Goal: Task Accomplishment & Management: Manage account settings

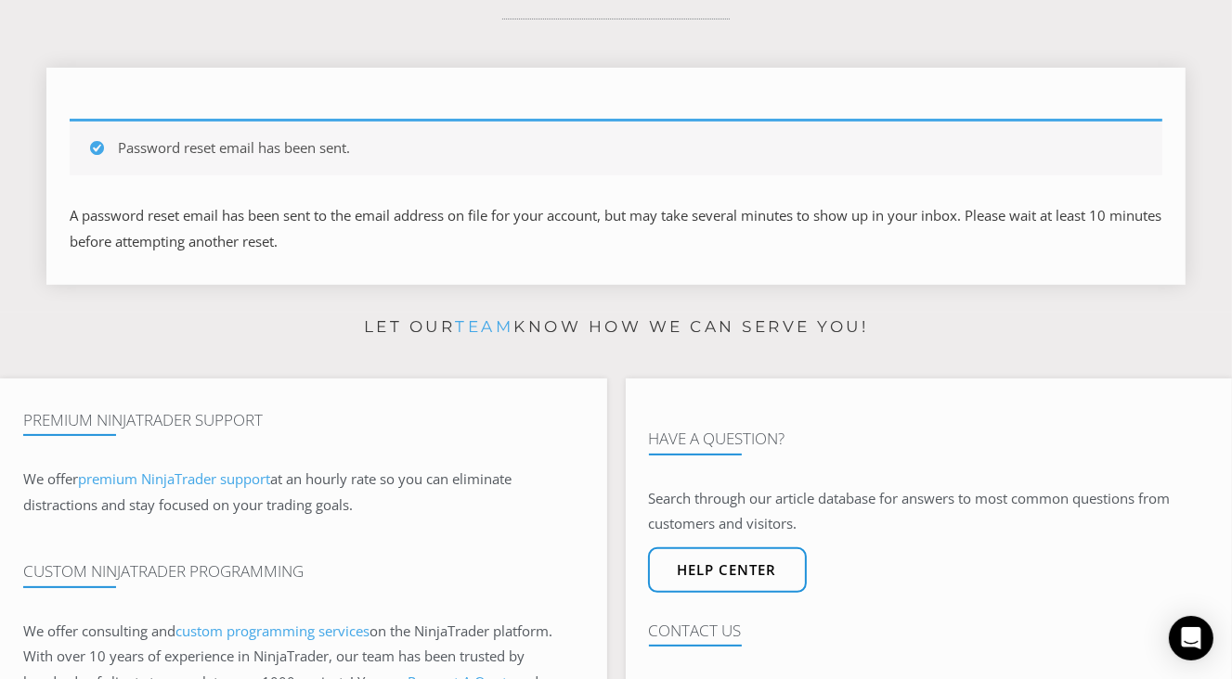
scroll to position [464, 0]
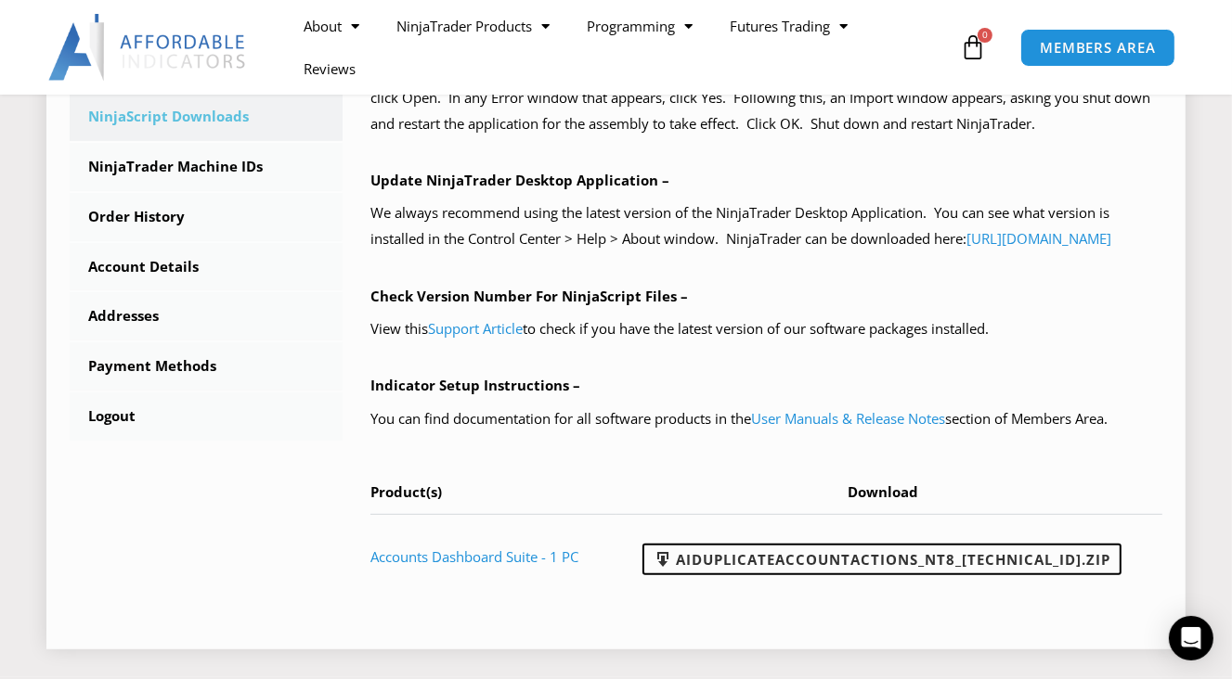
scroll to position [743, 0]
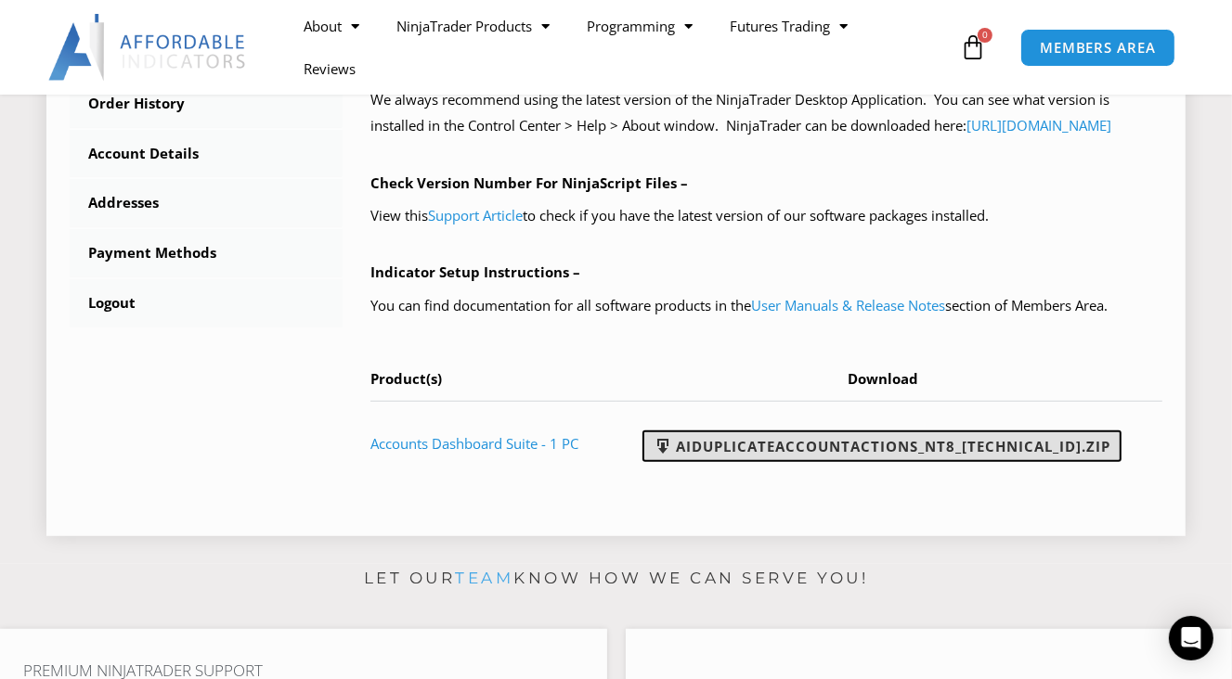
click at [738, 462] on link "AIDuplicateAccountActions_NT8_25.2.5.1.zip" at bounding box center [881, 447] width 479 height 32
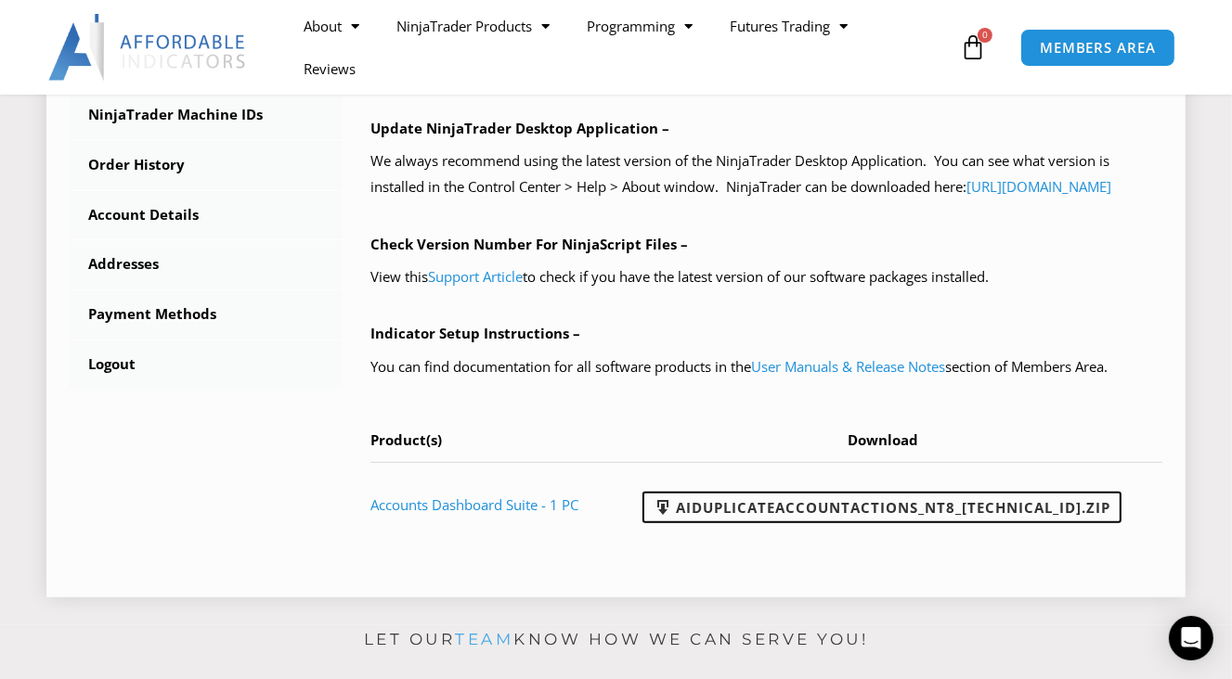
scroll to position [650, 0]
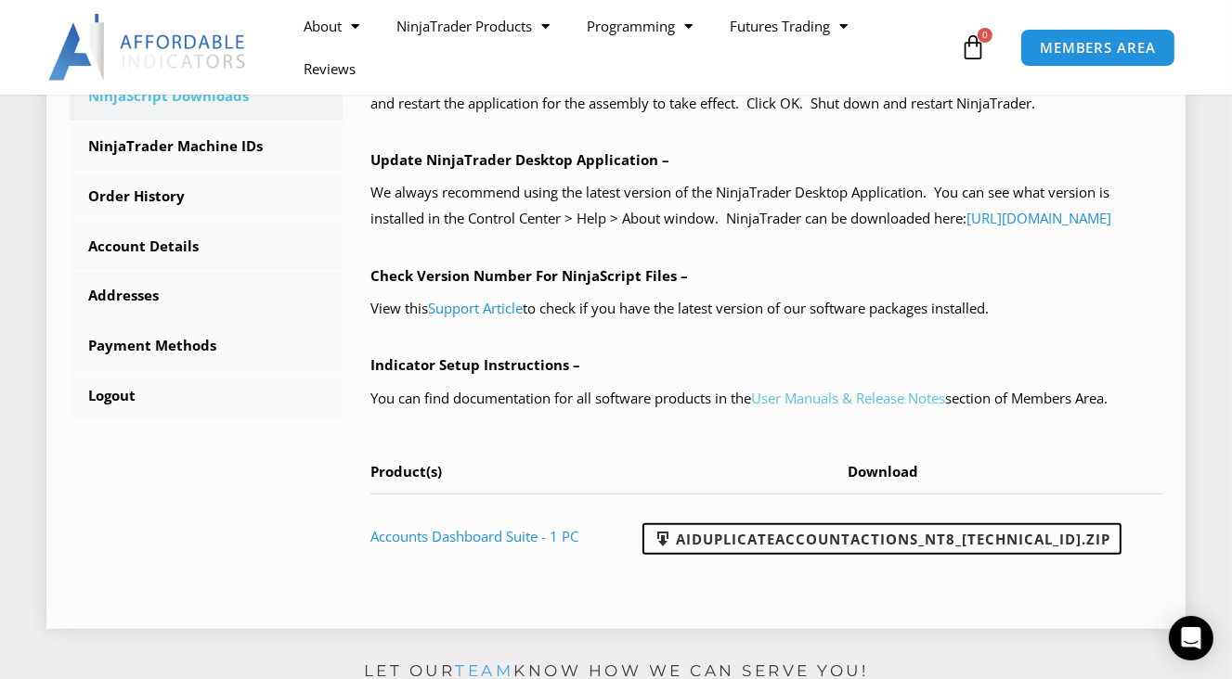
click at [799, 407] on link "User Manuals & Release Notes" at bounding box center [848, 398] width 194 height 19
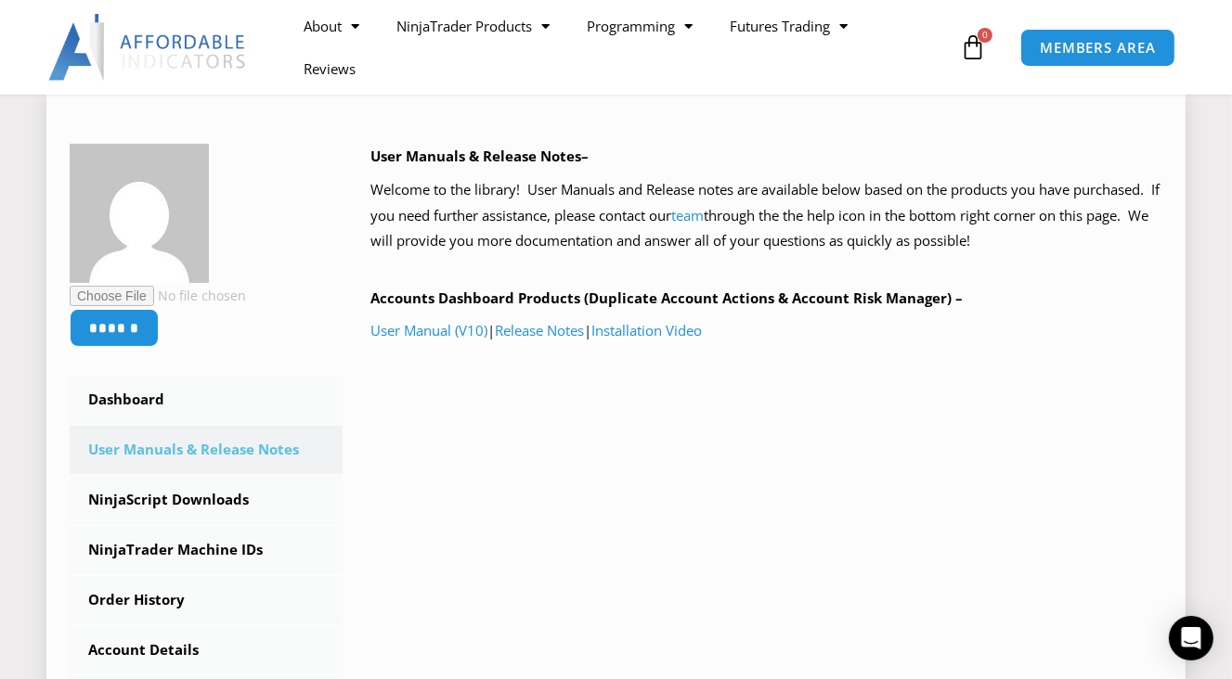
scroll to position [278, 0]
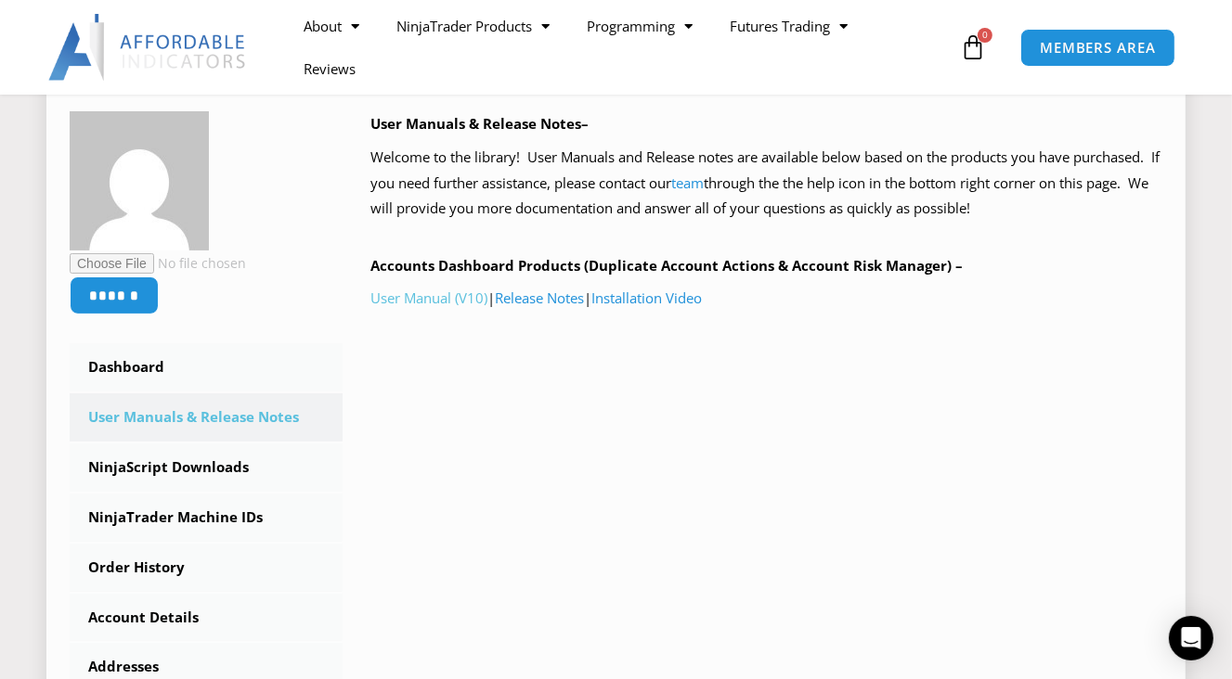
click at [421, 300] on link "User Manual (V10)" at bounding box center [428, 298] width 117 height 19
click at [659, 298] on link "Installation Video" at bounding box center [646, 298] width 110 height 19
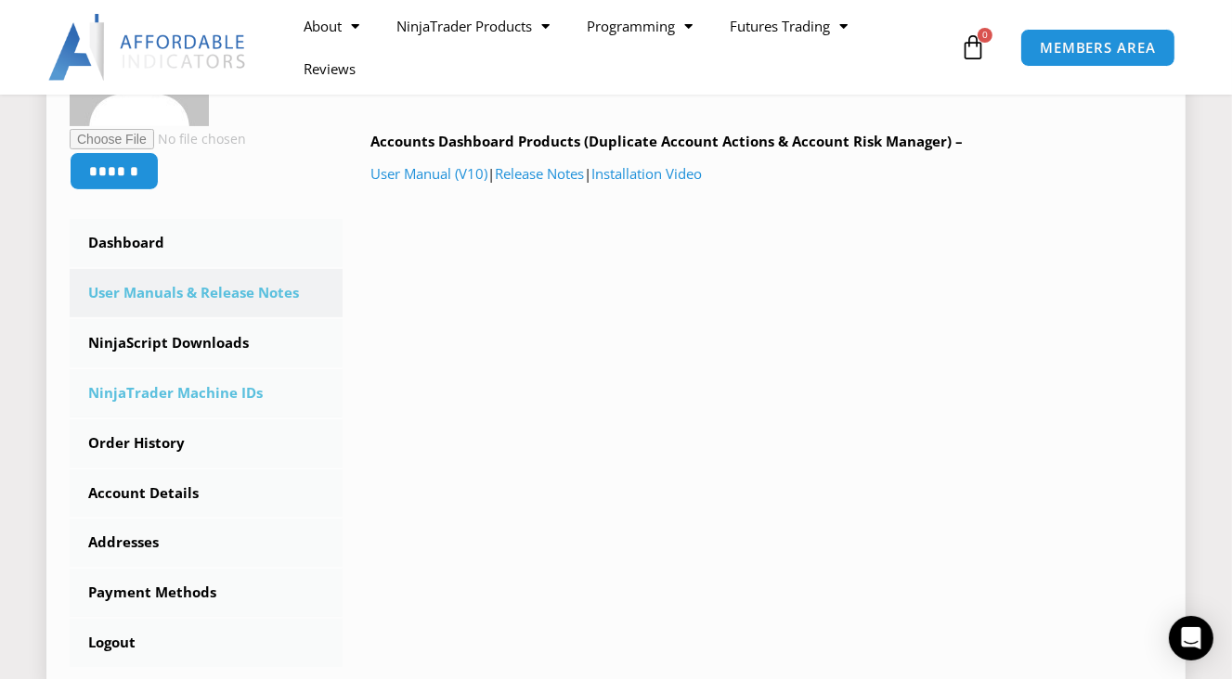
scroll to position [557, 0]
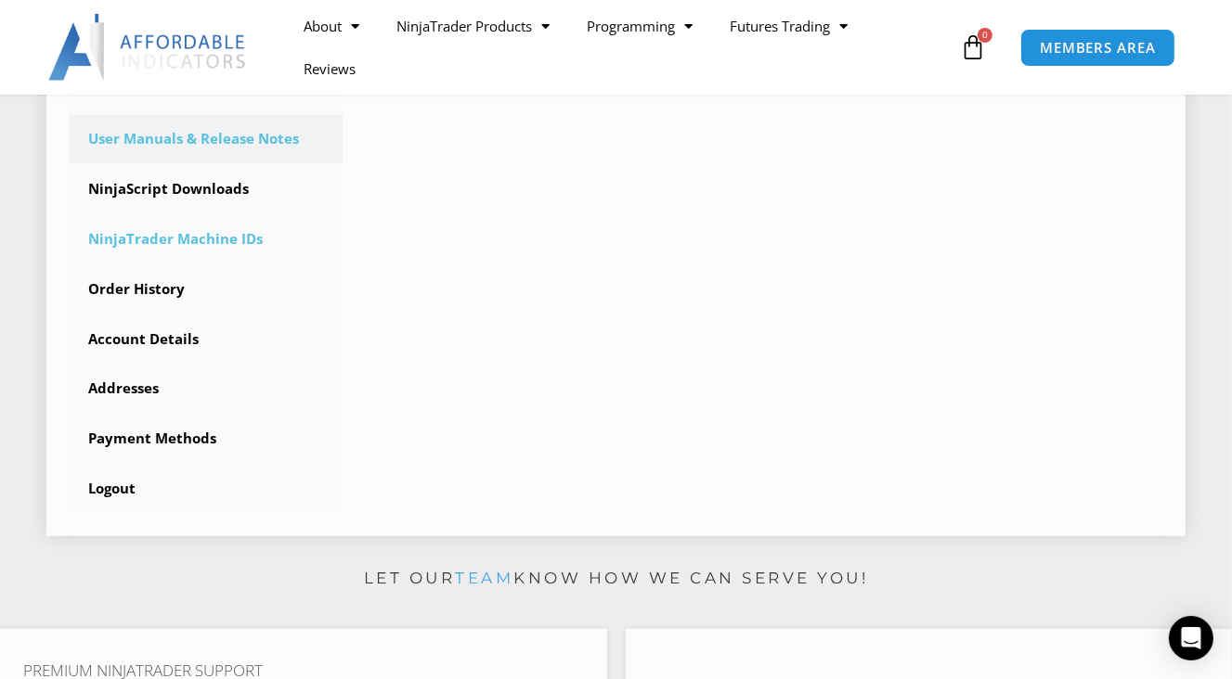
click at [192, 243] on link "NinjaTrader Machine IDs" at bounding box center [206, 239] width 273 height 48
click at [186, 239] on link "NinjaTrader Machine IDs" at bounding box center [206, 239] width 273 height 48
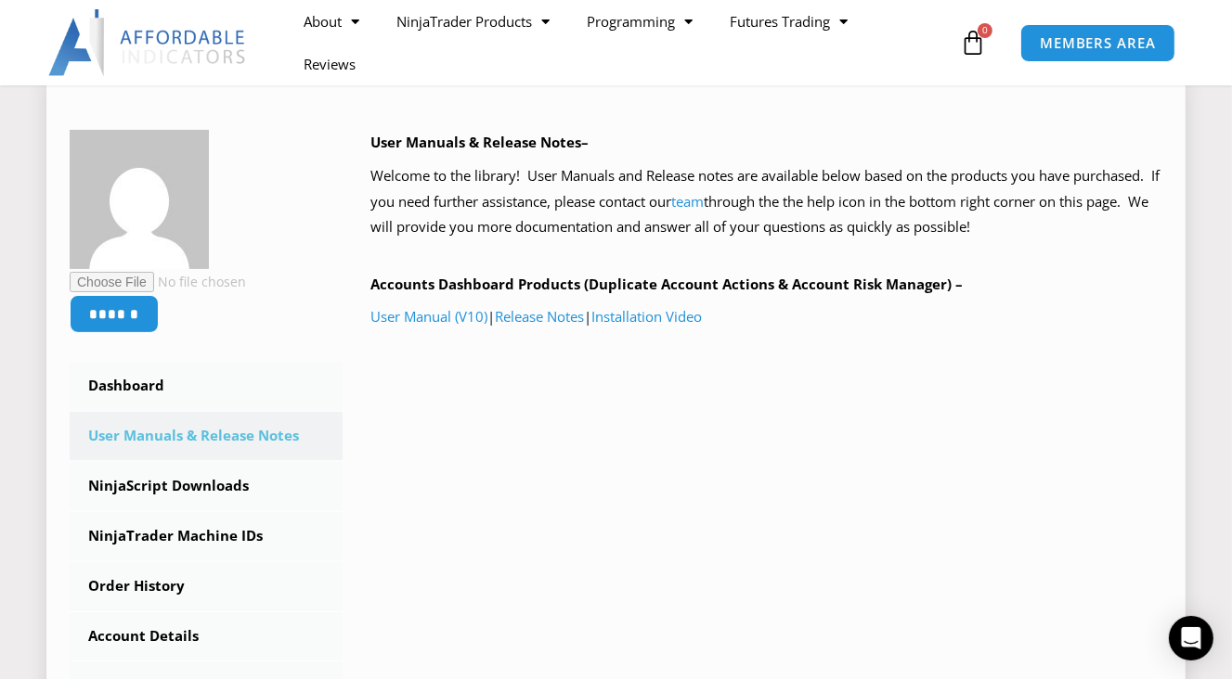
scroll to position [371, 0]
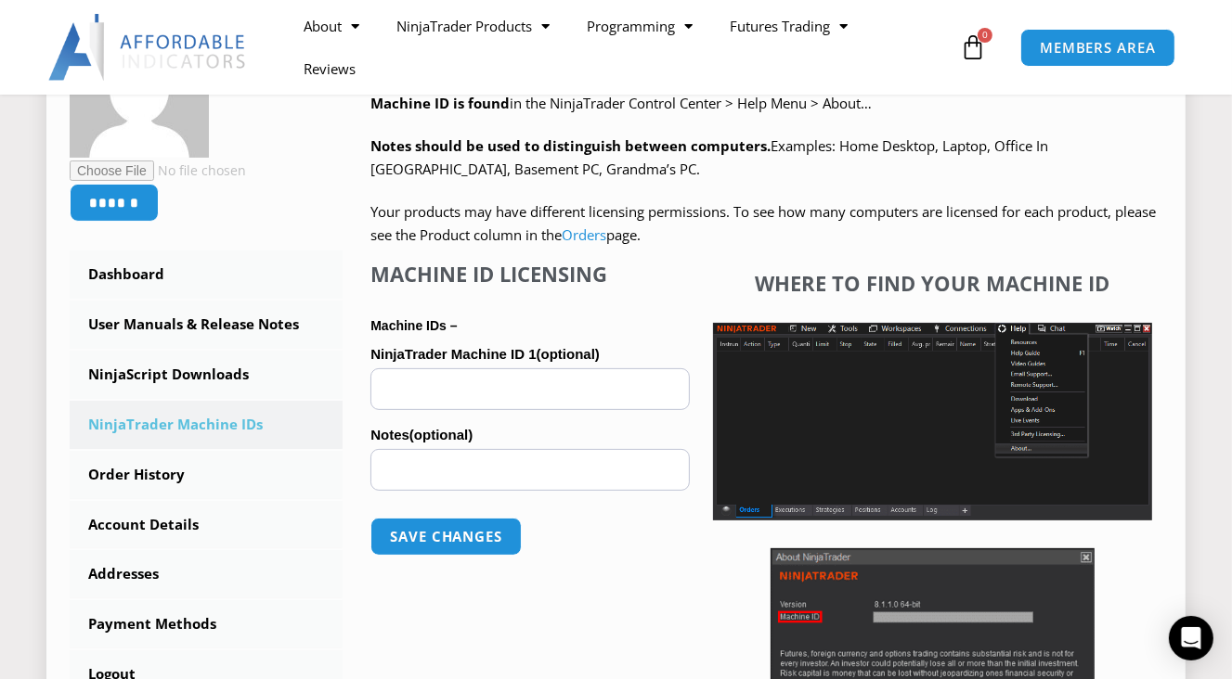
click at [477, 382] on input "NinjaTrader Machine ID 1 (optional)" at bounding box center [529, 390] width 319 height 42
paste input "**********"
type input "**********"
click at [464, 537] on button "Save changes" at bounding box center [446, 537] width 159 height 40
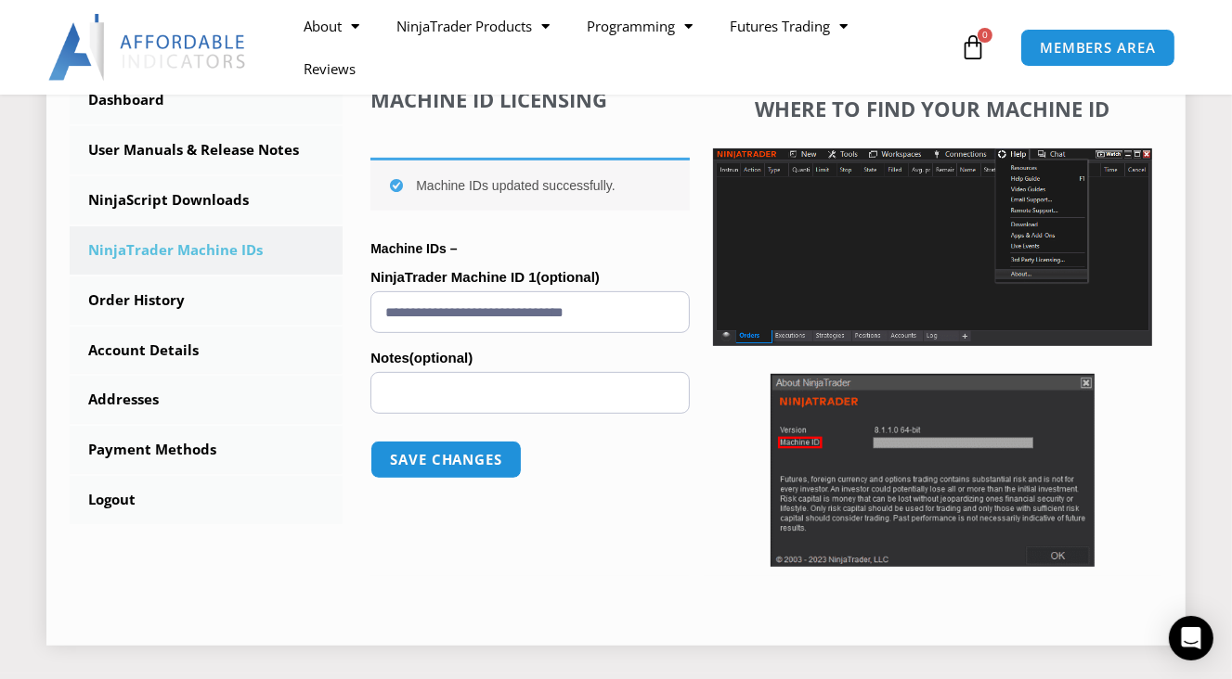
scroll to position [557, 0]
